Goal: Task Accomplishment & Management: Complete application form

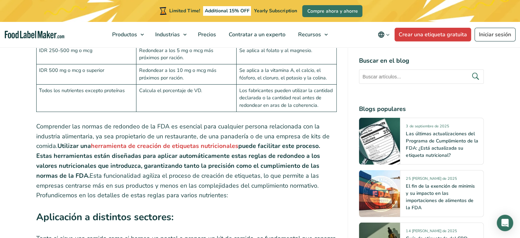
scroll to position [2017, 0]
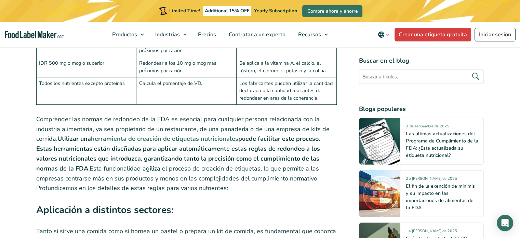
click at [173, 134] on strong "herramienta de creación de etiquetas nutricionales" at bounding box center [164, 138] width 147 height 8
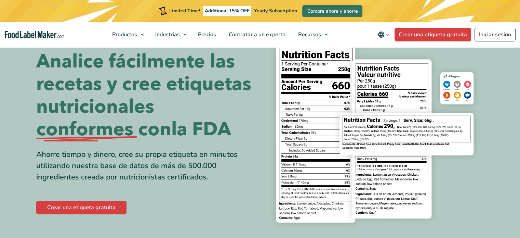
scroll to position [137, 0]
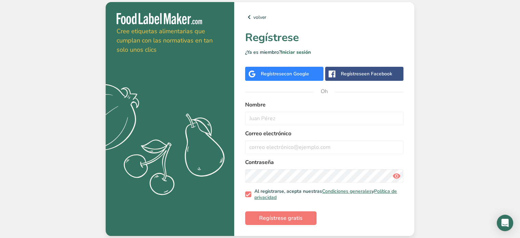
click at [275, 71] on font "Regístrese" at bounding box center [272, 73] width 23 height 6
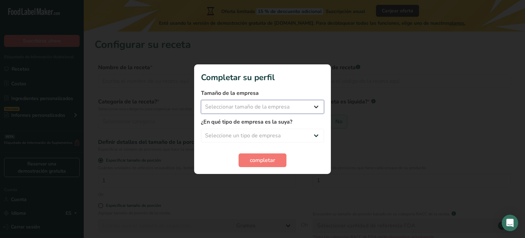
click at [247, 108] on select "Seleccionar tamaño de la empresa Menos de 10 empleados De 10 a 50 empleados De …" at bounding box center [262, 107] width 123 height 14
select select "1"
click at [201, 100] on select "Seleccionar tamaño de la empresa Menos de 10 empleados De 10 a 50 empleados De …" at bounding box center [262, 107] width 123 height 14
click at [239, 132] on select "Seleccione un tipo de empresa Fabricante de alimentos envasados Restaurante y c…" at bounding box center [262, 136] width 123 height 14
select select "1"
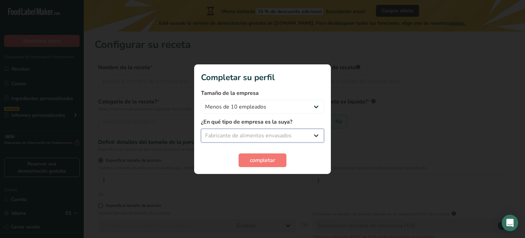
click at [201, 129] on select "Seleccione un tipo de empresa Fabricante de alimentos envasados Restaurante y c…" at bounding box center [262, 136] width 123 height 14
click at [271, 160] on font "completar" at bounding box center [262, 160] width 25 height 8
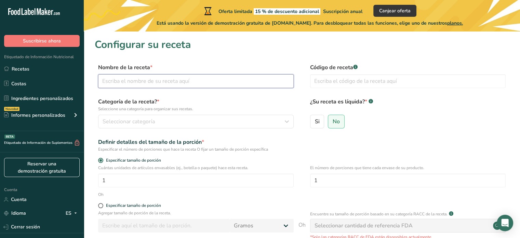
click at [176, 79] on input "text" at bounding box center [196, 81] width 196 height 14
click at [155, 114] on div "Categoría de la receta? * Seleccione una categoría para organizar sus recetas. …" at bounding box center [196, 112] width 196 height 31
click at [170, 84] on input "text" at bounding box center [196, 81] width 196 height 14
type input "Manzana Crispy"
click at [328, 77] on input "text" at bounding box center [408, 81] width 196 height 14
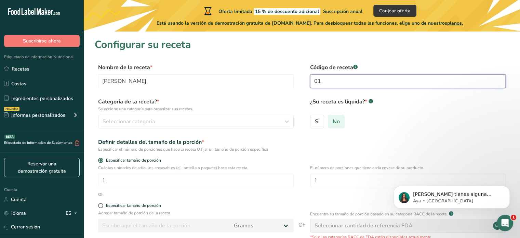
type input "01"
click at [337, 119] on font "No" at bounding box center [336, 122] width 7 height 8
click at [333, 119] on input "No" at bounding box center [330, 121] width 4 height 4
click at [123, 122] on font "Seleccionar categoría" at bounding box center [129, 122] width 52 height 8
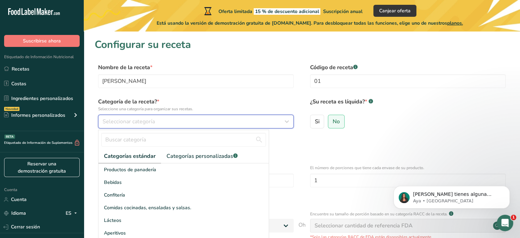
click at [133, 119] on font "Seleccionar categoría" at bounding box center [129, 122] width 52 height 8
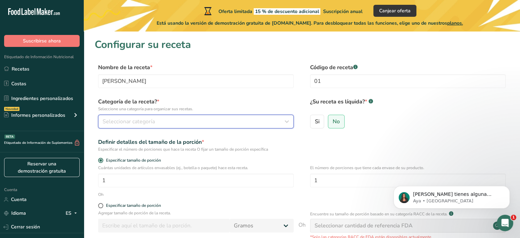
click at [194, 119] on div "Seleccionar categoría" at bounding box center [194, 121] width 183 height 8
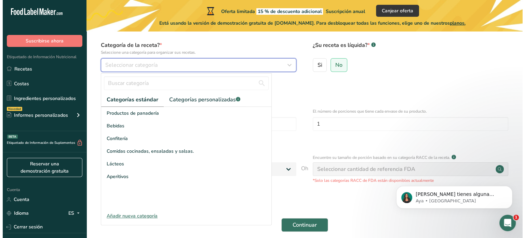
scroll to position [87, 0]
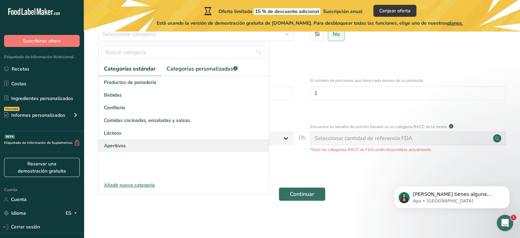
click at [129, 146] on div "Aperitivos" at bounding box center [183, 145] width 170 height 13
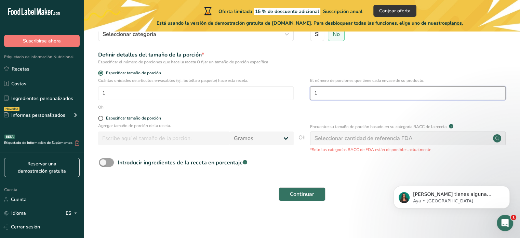
click at [360, 95] on input "1" at bounding box center [408, 93] width 196 height 14
click at [113, 119] on font "Especificar tamaño de porción" at bounding box center [133, 117] width 55 height 5
click at [103, 119] on input "Especificar tamaño de porción" at bounding box center [100, 118] width 4 height 4
radio input "true"
radio input "false"
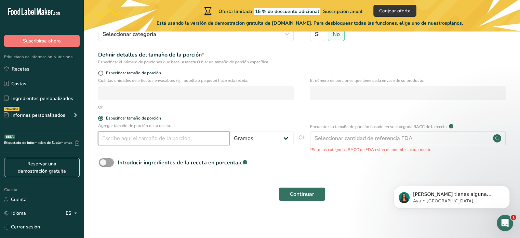
click at [135, 142] on input "number" at bounding box center [164, 138] width 132 height 14
type input "28"
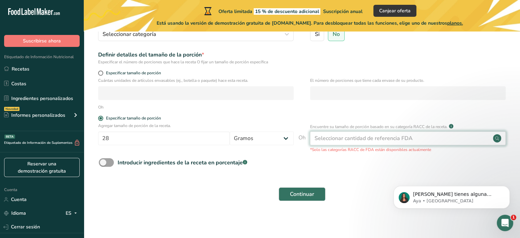
click at [379, 138] on font "Seleccionar cantidad de referencia FDA" at bounding box center [364, 138] width 98 height 8
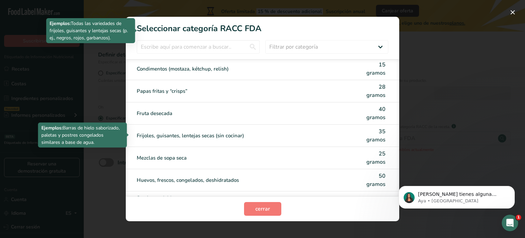
scroll to position [752, 0]
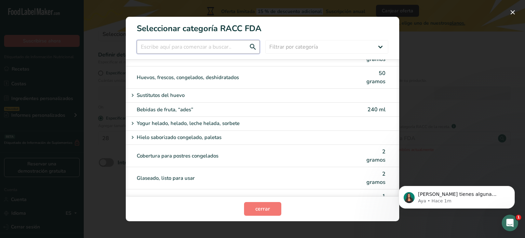
click at [191, 50] on input "Modalidad de selección de categoría RACC" at bounding box center [198, 47] width 123 height 14
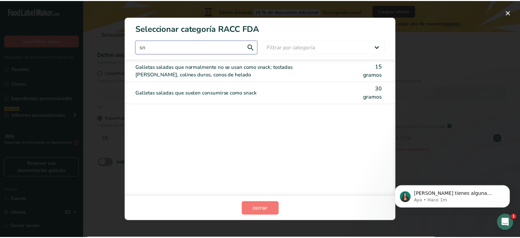
scroll to position [0, 0]
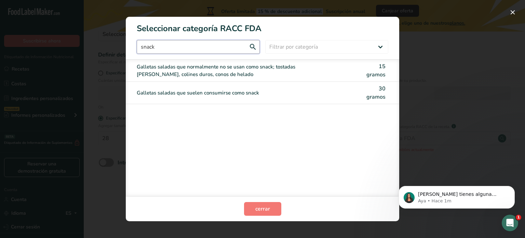
click at [241, 53] on input "snack" at bounding box center [198, 47] width 123 height 14
type input "s"
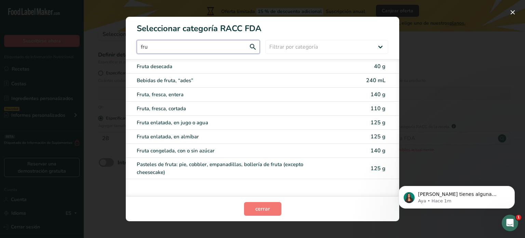
type input "fru"
click at [170, 71] on div "Fruta desecada 40 g" at bounding box center [263, 66] width 274 height 14
type input "40"
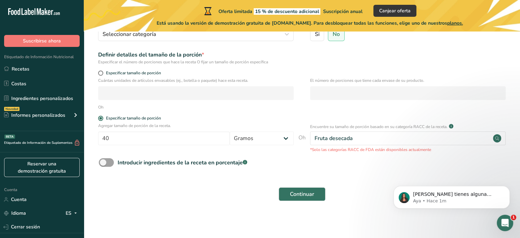
click at [151, 167] on div "Introducir ingredientes de la receta en porcentaje .a-a{fill:#347362;}.b-a{fill…" at bounding box center [302, 165] width 414 height 14
click at [111, 165] on span at bounding box center [106, 162] width 15 height 9
click at [103, 164] on input "Introducir ingredientes de la receta en porcentaje .a-a{fill:#347362;}.b-a{fill…" at bounding box center [101, 162] width 4 height 4
checkbox input "true"
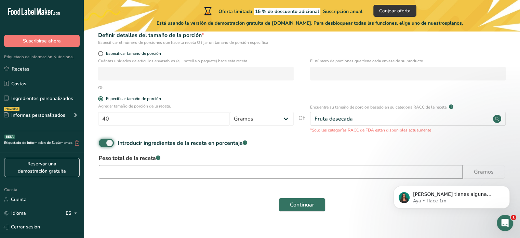
scroll to position [117, 0]
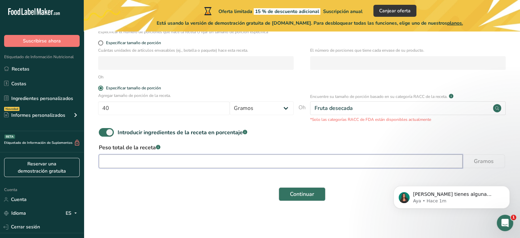
click at [120, 156] on input "number" at bounding box center [281, 161] width 364 height 14
click at [137, 161] on input "number" at bounding box center [281, 161] width 364 height 14
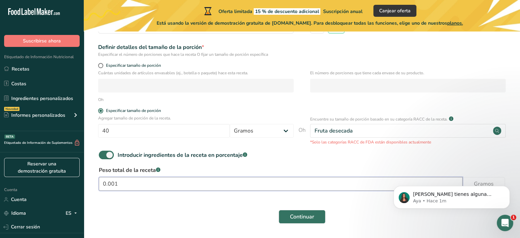
scroll to position [83, 0]
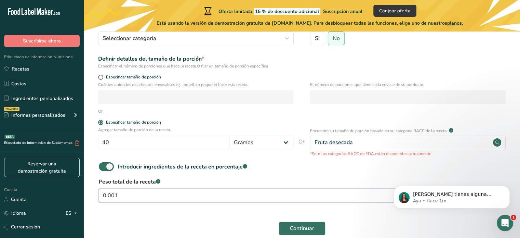
click at [123, 195] on input "0.001" at bounding box center [281, 195] width 364 height 14
type input "0"
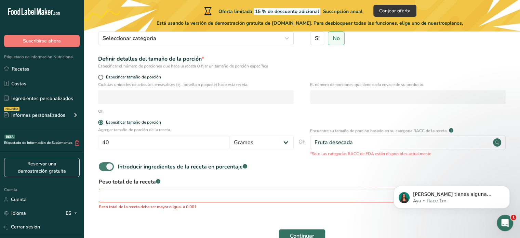
click at [104, 167] on span at bounding box center [106, 166] width 15 height 9
click at [103, 167] on input "Introducir ingredientes de la receta en porcentaje .a-a{fill:#347362;}.b-a{fill…" at bounding box center [101, 166] width 4 height 4
checkbox input "false"
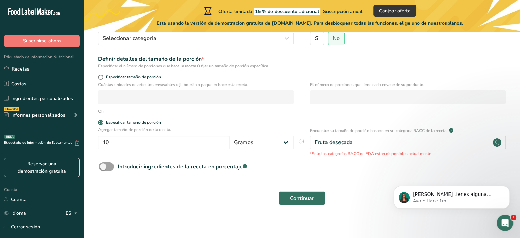
click at [311, 208] on div "Continuar" at bounding box center [302, 198] width 414 height 22
click at [313, 192] on button "Continuar" at bounding box center [302, 198] width 47 height 14
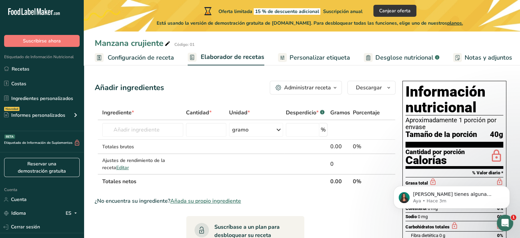
click at [212, 76] on section "Añadir ingredientes Administrar receta Eliminar receta Duplicar receta Receta d…" at bounding box center [302, 229] width 436 height 325
click at [162, 135] on input "text" at bounding box center [142, 130] width 81 height 14
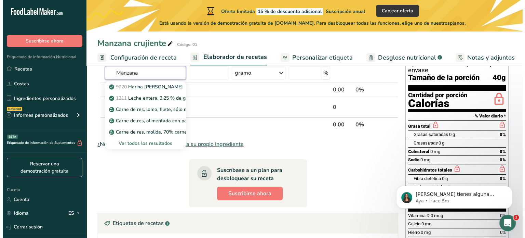
scroll to position [68, 0]
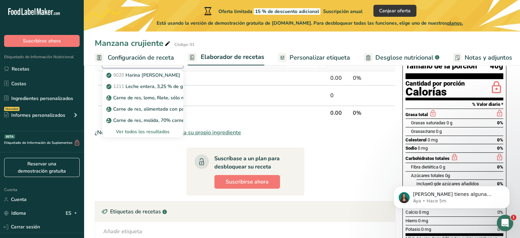
type input "Manzana"
click at [145, 131] on font "Ver todos los resultados" at bounding box center [143, 131] width 54 height 6
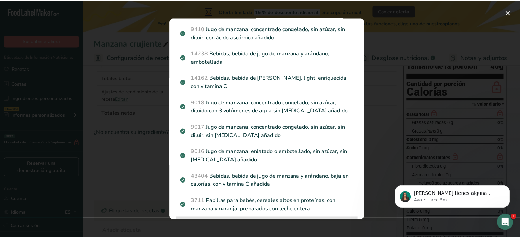
scroll to position [208, 0]
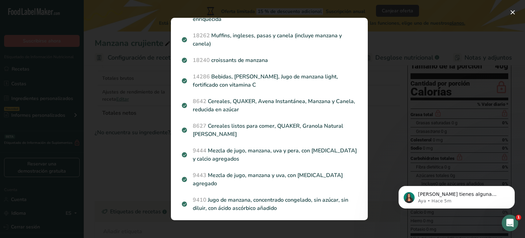
click at [396, 62] on div "Resultados de búsqueda modal" at bounding box center [262, 119] width 525 height 238
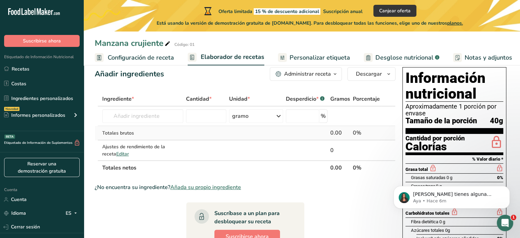
scroll to position [0, 0]
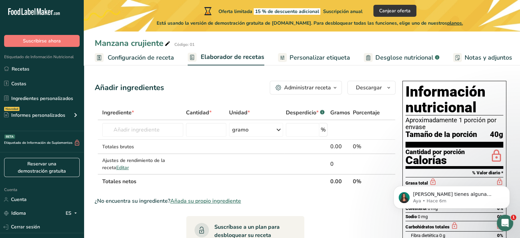
click at [338, 57] on font "Personalizar etiqueta" at bounding box center [320, 57] width 61 height 8
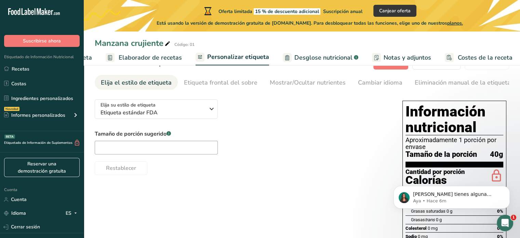
scroll to position [34, 0]
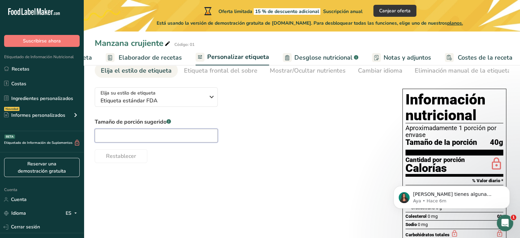
click at [129, 135] on input "text" at bounding box center [156, 136] width 123 height 14
type input "3"
drag, startPoint x: 211, startPoint y: 173, endPoint x: 207, endPoint y: 172, distance: 3.8
click at [211, 173] on div "Elija su estilo de etiqueta Etiqueta estándar FDA EE. UU. (FDA) Etiqueta estánd…" at bounding box center [302, 213] width 414 height 263
click at [275, 136] on div "Tamaño de porción sugerido .a-a{fill:#347362;}.b-a{fill:#fff;} 28 g Restablecer" at bounding box center [242, 140] width 294 height 45
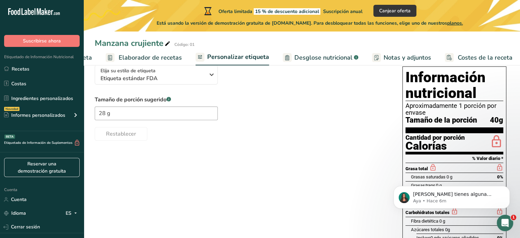
scroll to position [68, 0]
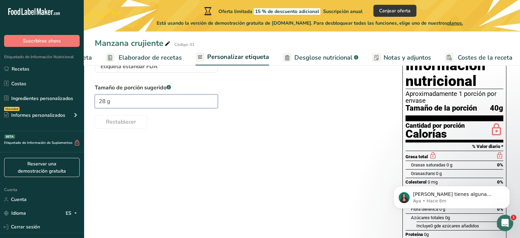
click at [149, 100] on input "28 g" at bounding box center [156, 101] width 123 height 14
click at [178, 139] on div "Elija su estilo de etiqueta Etiqueta estándar FDA EE. UU. (FDA) Etiqueta estánd…" at bounding box center [302, 179] width 414 height 263
click at [304, 55] on font "Desglose nutricional" at bounding box center [323, 57] width 58 height 8
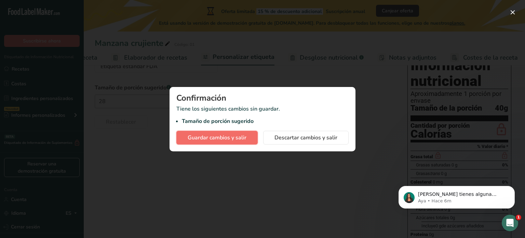
click at [218, 140] on font "Guardar cambios y salir" at bounding box center [217, 138] width 59 height 8
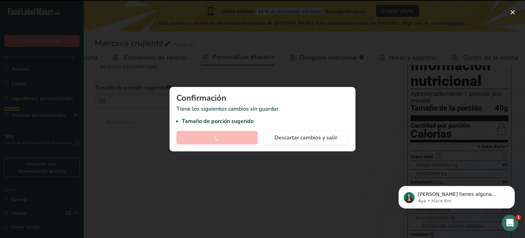
type input "28"
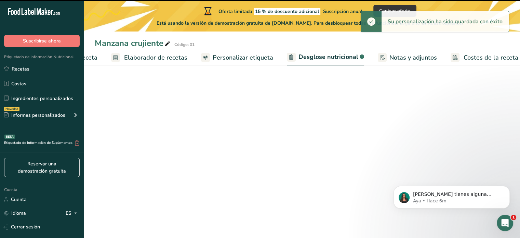
select select "Calories"
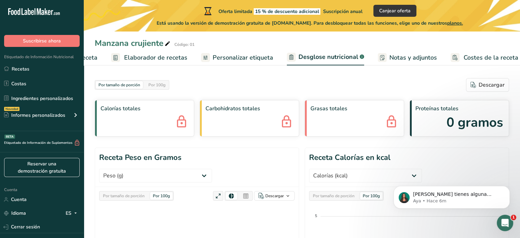
click at [123, 127] on div "Calorías totales" at bounding box center [144, 118] width 99 height 37
click at [174, 124] on div "Calorías totales" at bounding box center [144, 118] width 99 height 37
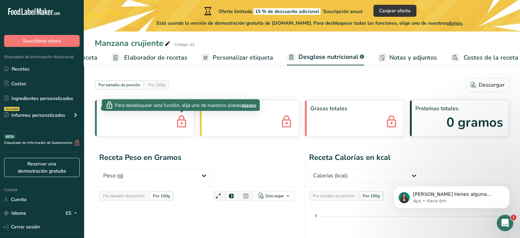
click at [186, 120] on icon at bounding box center [182, 122] width 14 height 18
click at [188, 124] on icon at bounding box center [182, 122] width 14 height 18
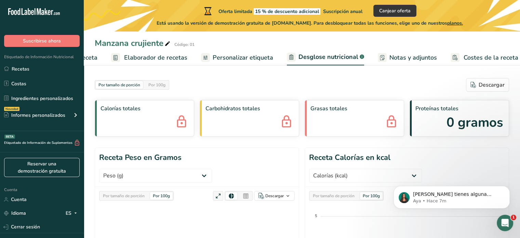
click at [188, 124] on icon at bounding box center [182, 122] width 14 height 18
click at [173, 120] on div "Calorías totales" at bounding box center [144, 118] width 99 height 37
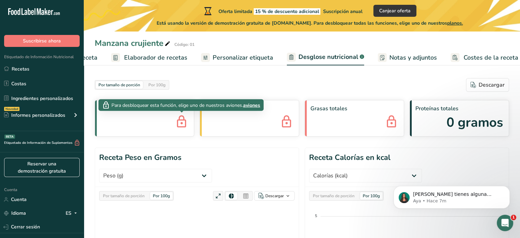
click at [257, 104] on font "aviones" at bounding box center [251, 105] width 17 height 6
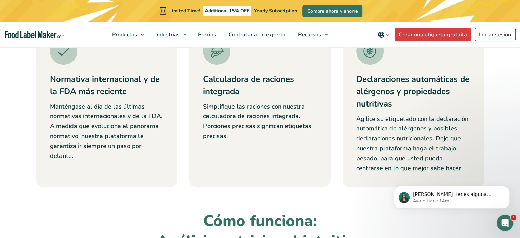
click at [64, 142] on p "Manténgase al día de las últimas normativas internacionales y de la FDA. A medi…" at bounding box center [107, 131] width 114 height 59
click at [78, 130] on p "Manténgase al día de las últimas normativas internacionales y de la FDA. A medi…" at bounding box center [107, 131] width 114 height 59
click at [53, 58] on img at bounding box center [63, 50] width 27 height 27
click at [62, 57] on img at bounding box center [63, 50] width 27 height 27
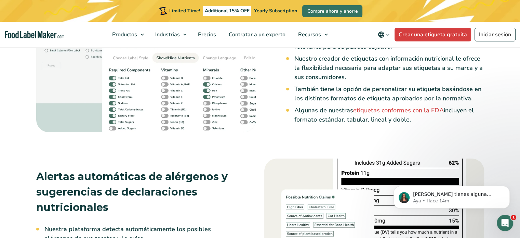
scroll to position [1094, 0]
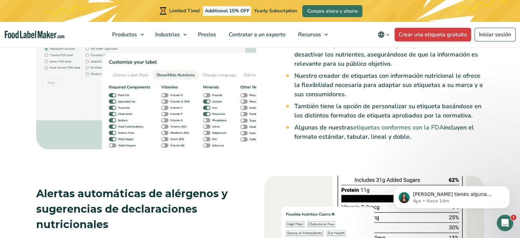
click at [387, 125] on link "etiquetas conformes con la FDA" at bounding box center [398, 127] width 91 height 8
